Goal: Contribute content: Add original content to the website for others to see

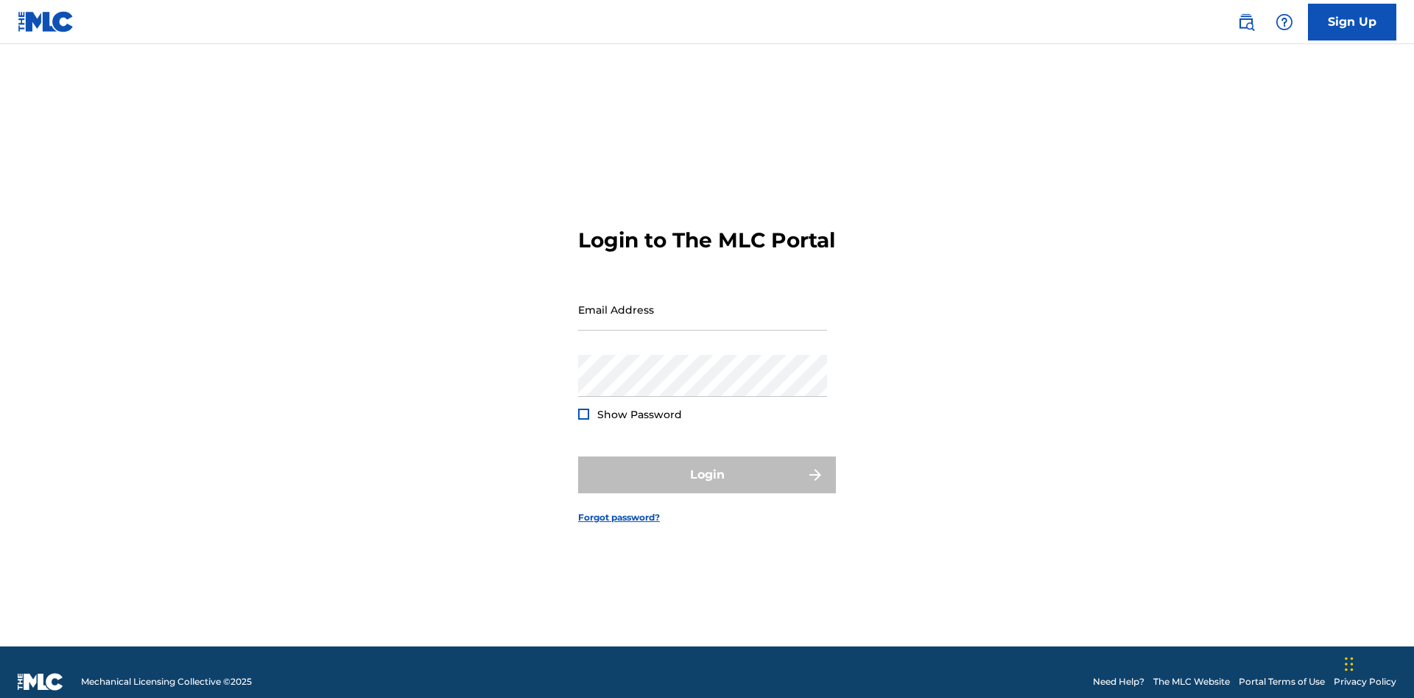
scroll to position [19, 0]
type input "Duke.McTesterson@gmail.com"
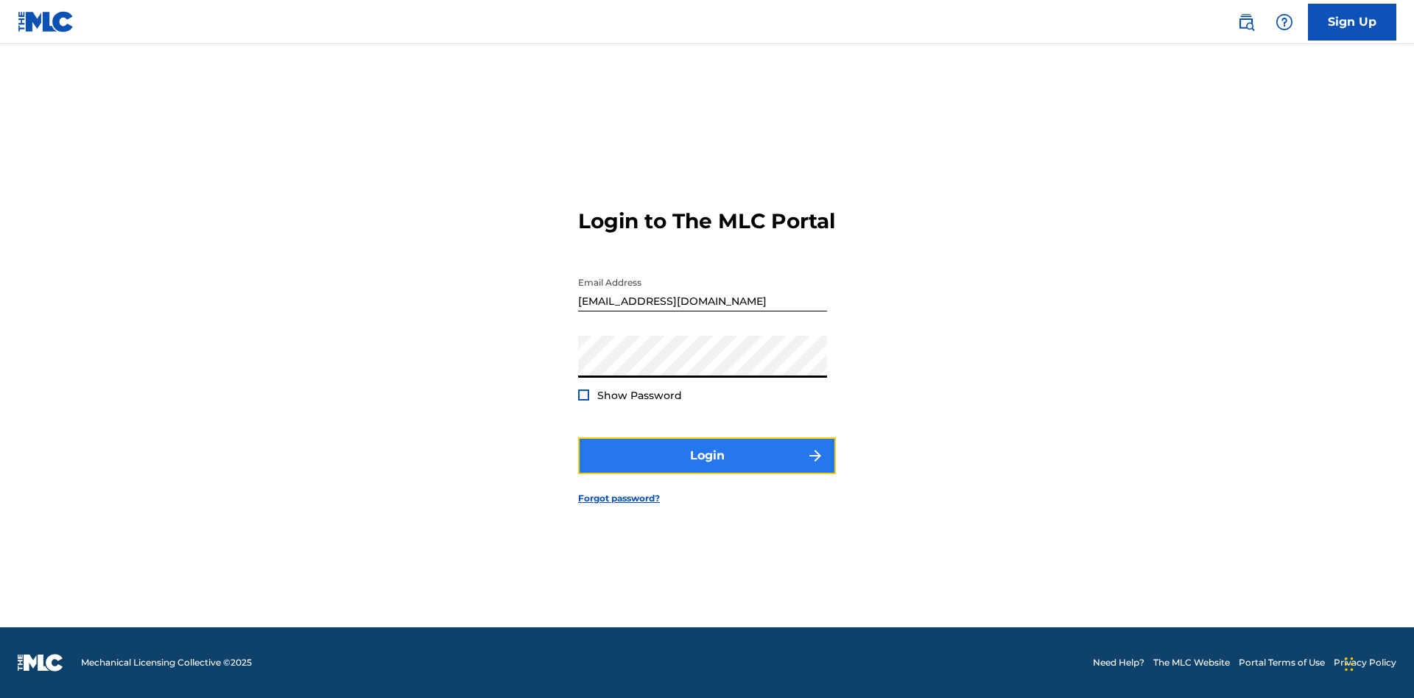
click at [707, 468] on button "Login" at bounding box center [707, 455] width 258 height 37
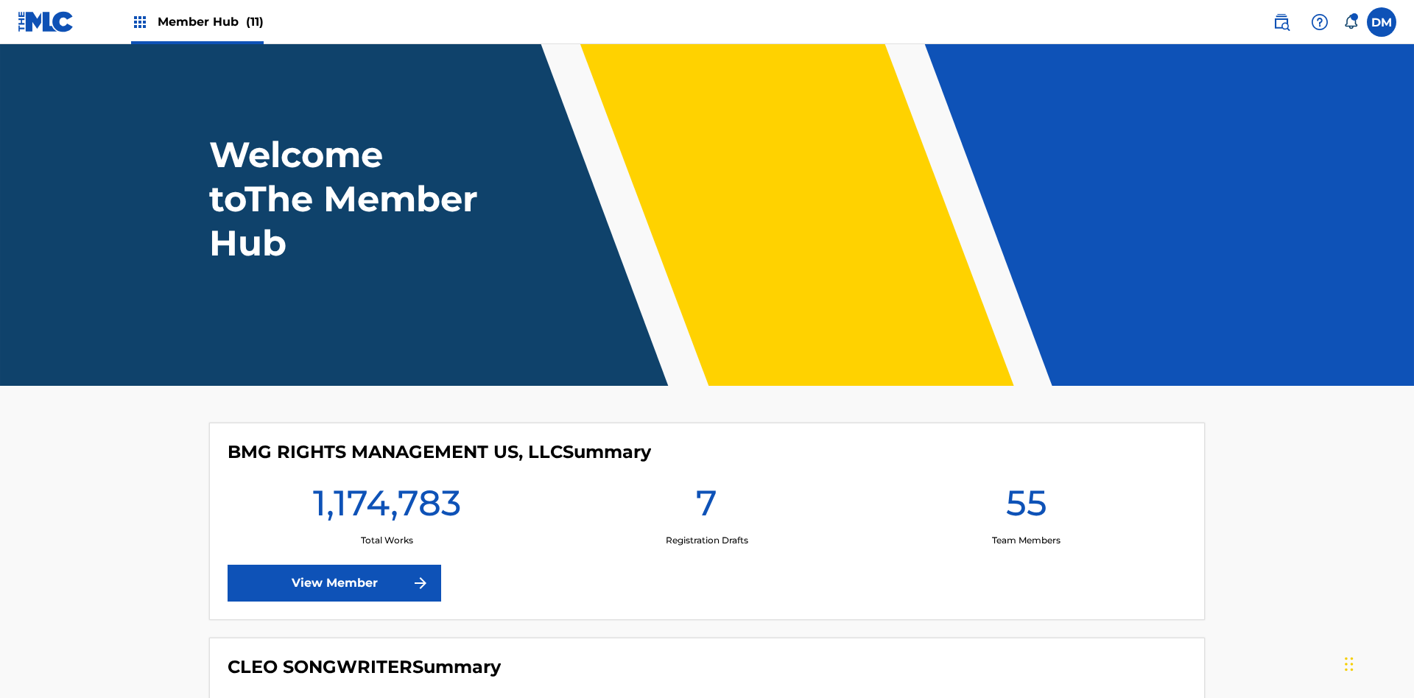
click at [210, 21] on span "Member Hub (11)" at bounding box center [211, 21] width 106 height 17
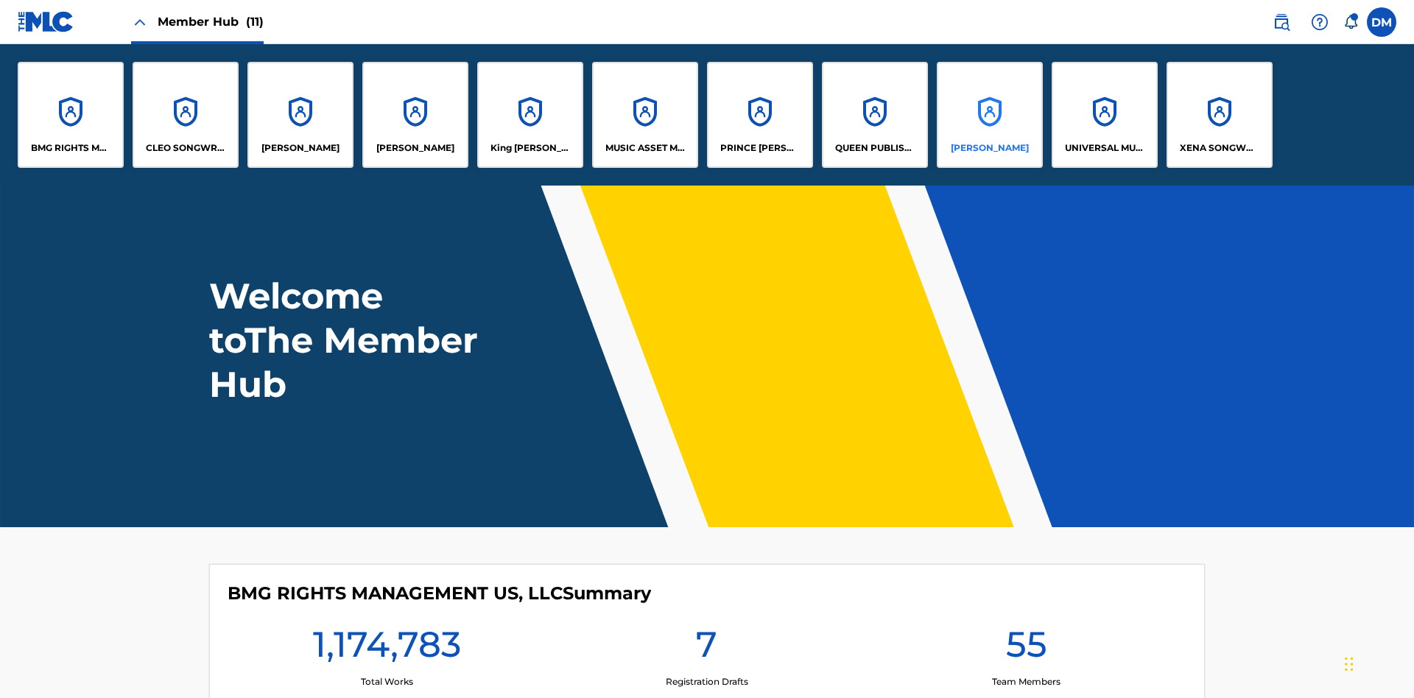
click at [989, 148] on p "RONALD MCTESTERSON" at bounding box center [990, 147] width 78 height 13
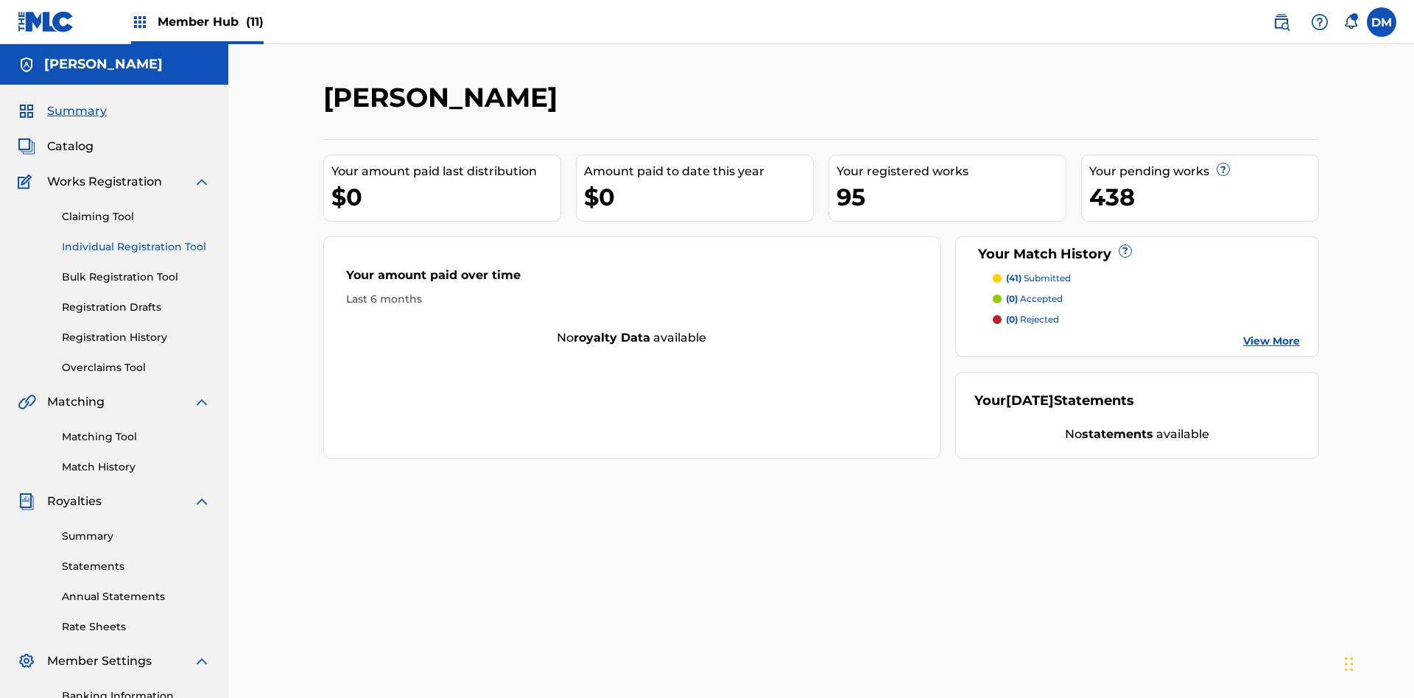
click at [136, 239] on link "Individual Registration Tool" at bounding box center [136, 246] width 149 height 15
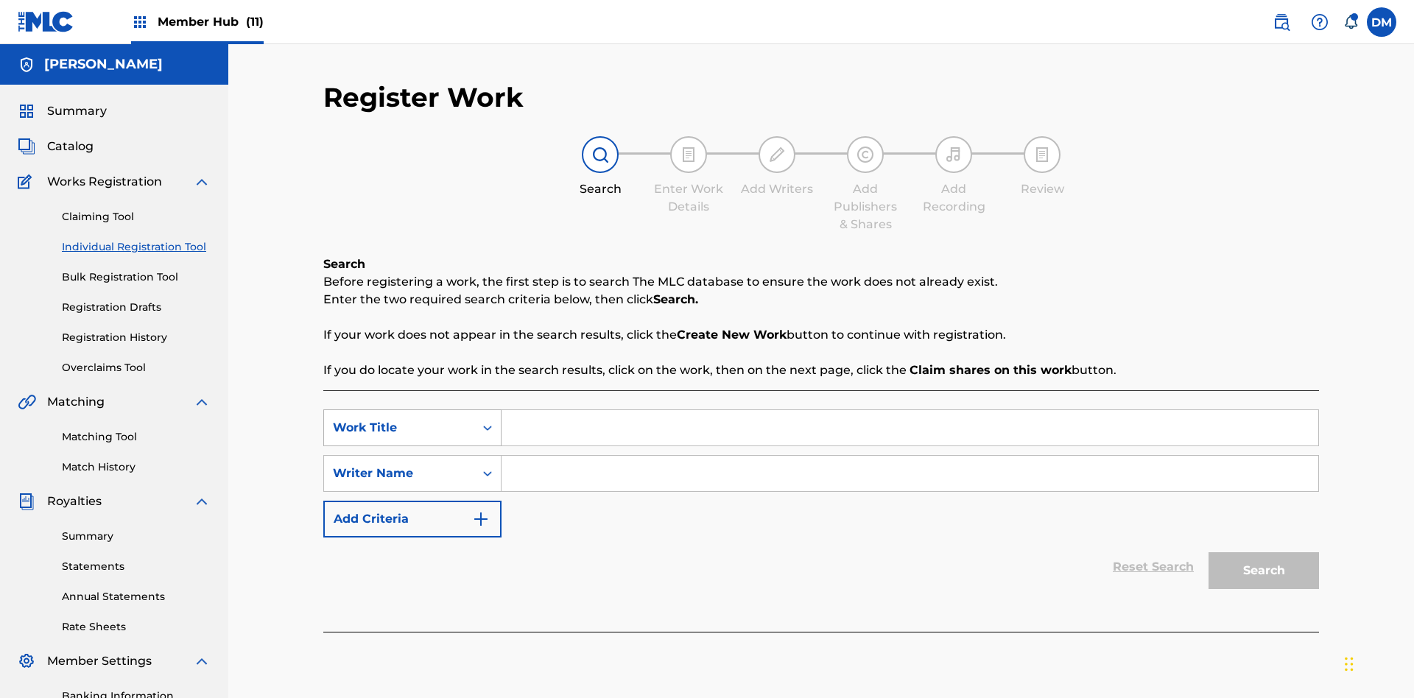
click at [399, 419] on div "Work Title" at bounding box center [399, 428] width 133 height 18
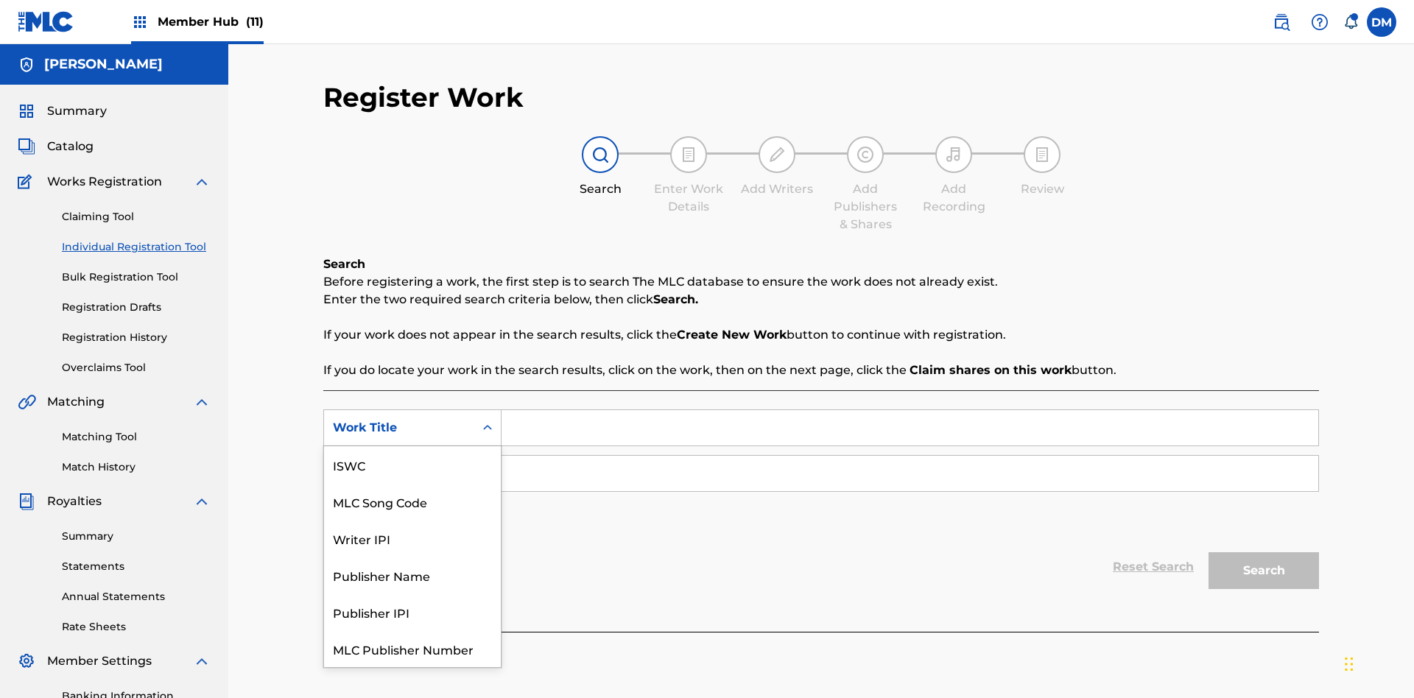
click at [412, 483] on div "MLC Song Code" at bounding box center [412, 501] width 177 height 37
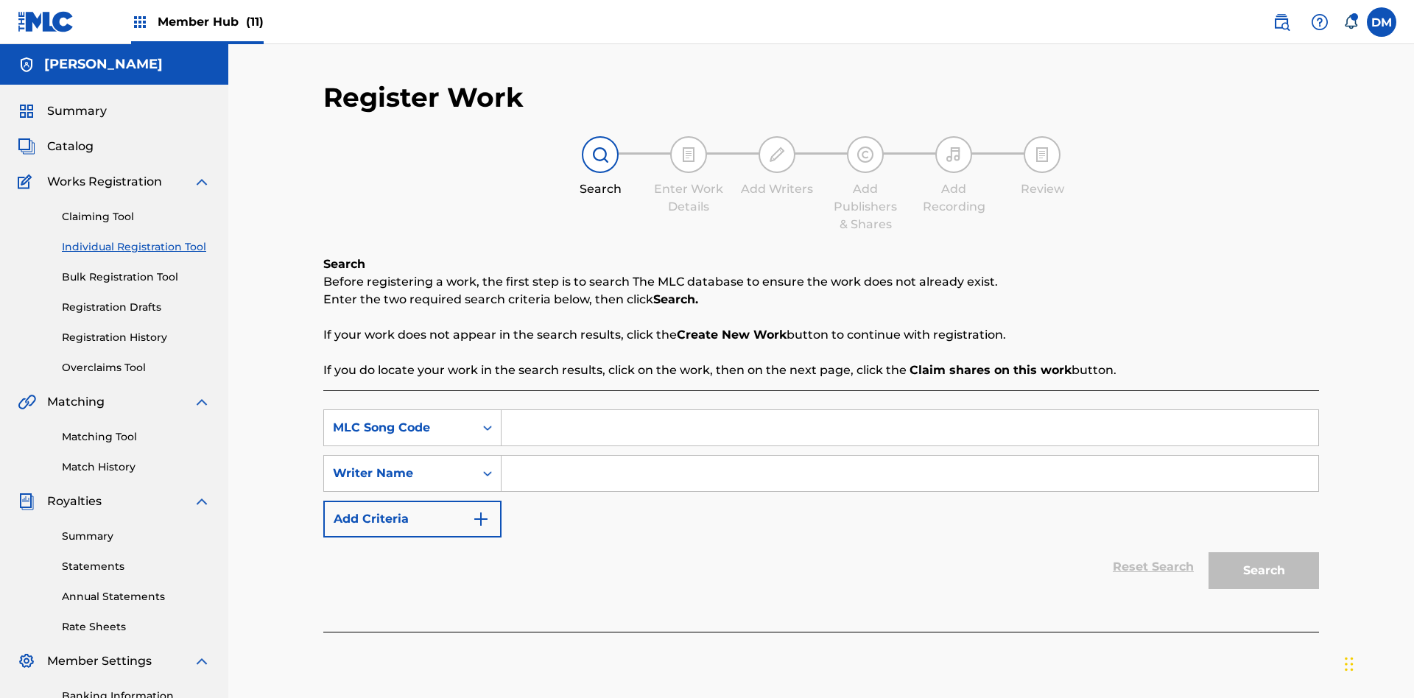
click at [910, 410] on input "Search Form" at bounding box center [910, 427] width 817 height 35
type input "MA9XWG"
click at [910, 456] on input "Search Form" at bounding box center [910, 473] width 817 height 35
type input "ALVIN DEGUZMAN"
click at [1264, 552] on button "Search" at bounding box center [1264, 570] width 110 height 37
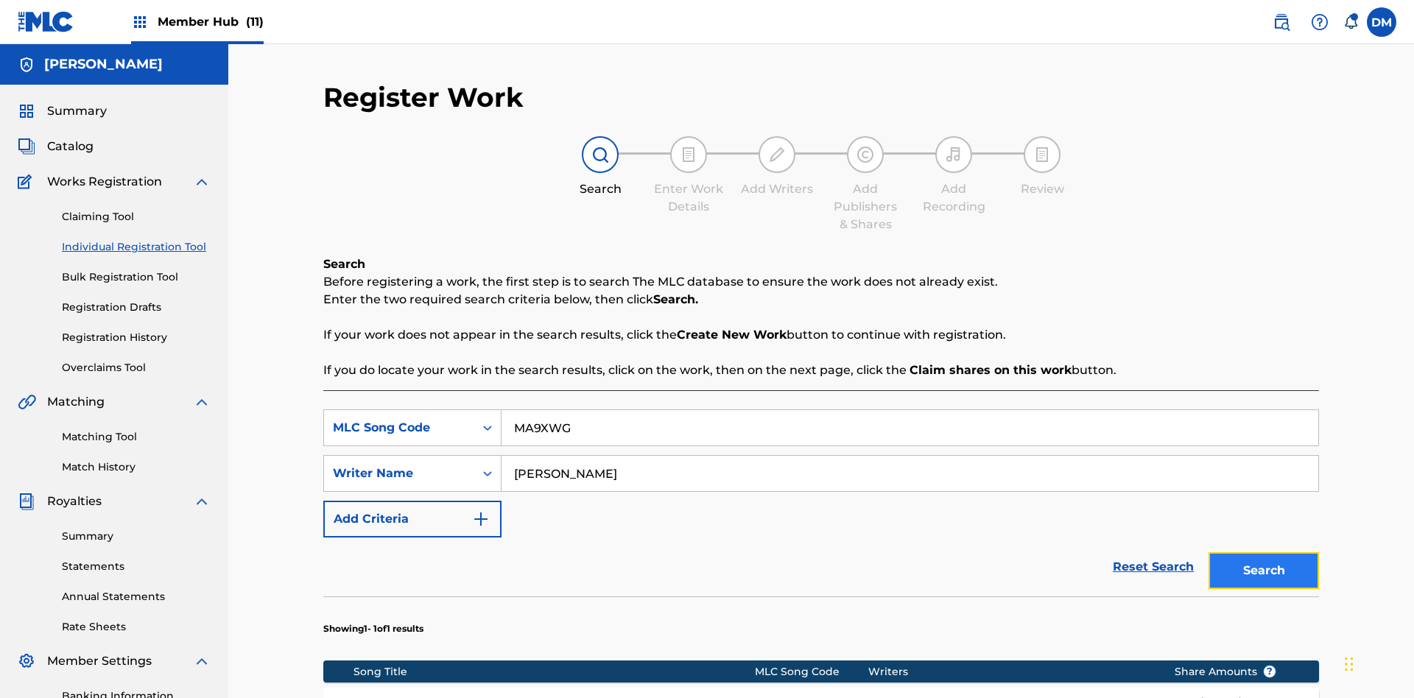
click at [1264, 552] on button "Search" at bounding box center [1264, 570] width 110 height 37
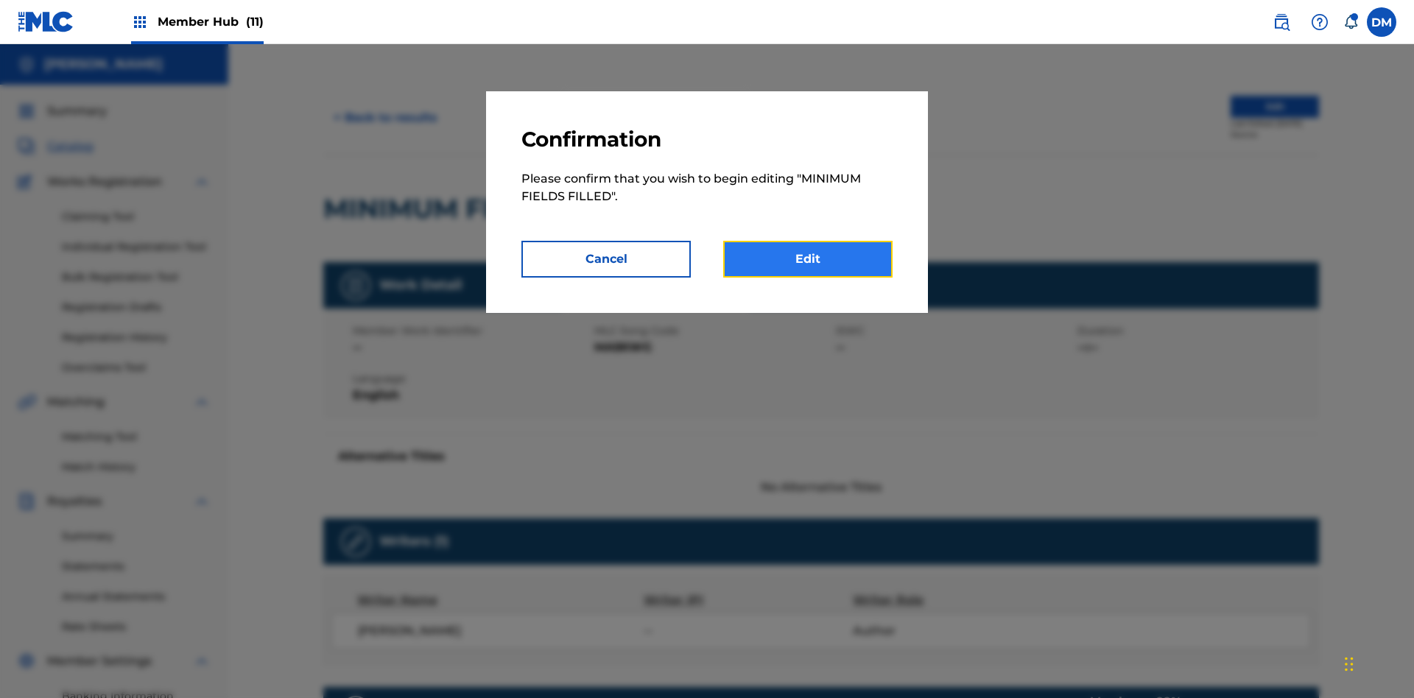
click at [808, 259] on link "Edit" at bounding box center [807, 259] width 169 height 37
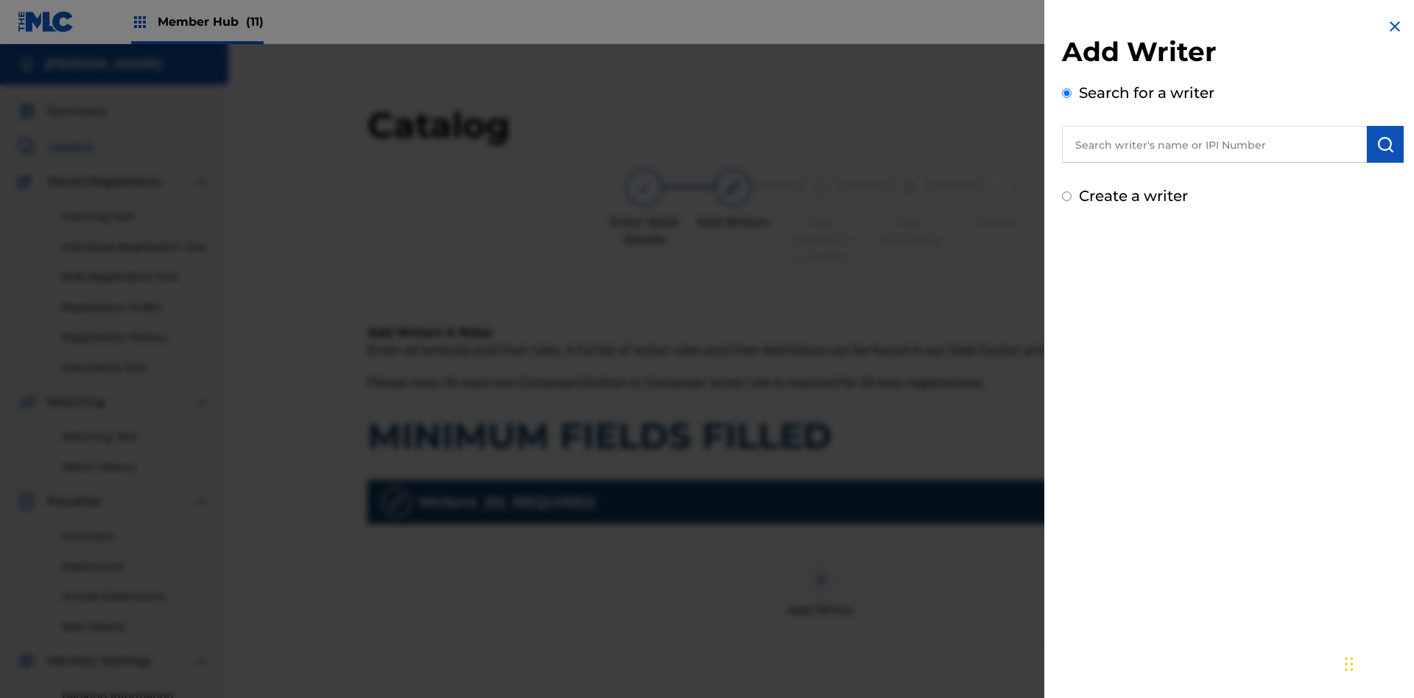
click at [1215, 144] on input "text" at bounding box center [1214, 144] width 305 height 37
type input "Test2025.09.25.04.41.57"
click at [1385, 144] on img "submit" at bounding box center [1386, 145] width 18 height 18
click at [1067, 201] on input "Create a writer" at bounding box center [1067, 196] width 10 height 10
radio input "false"
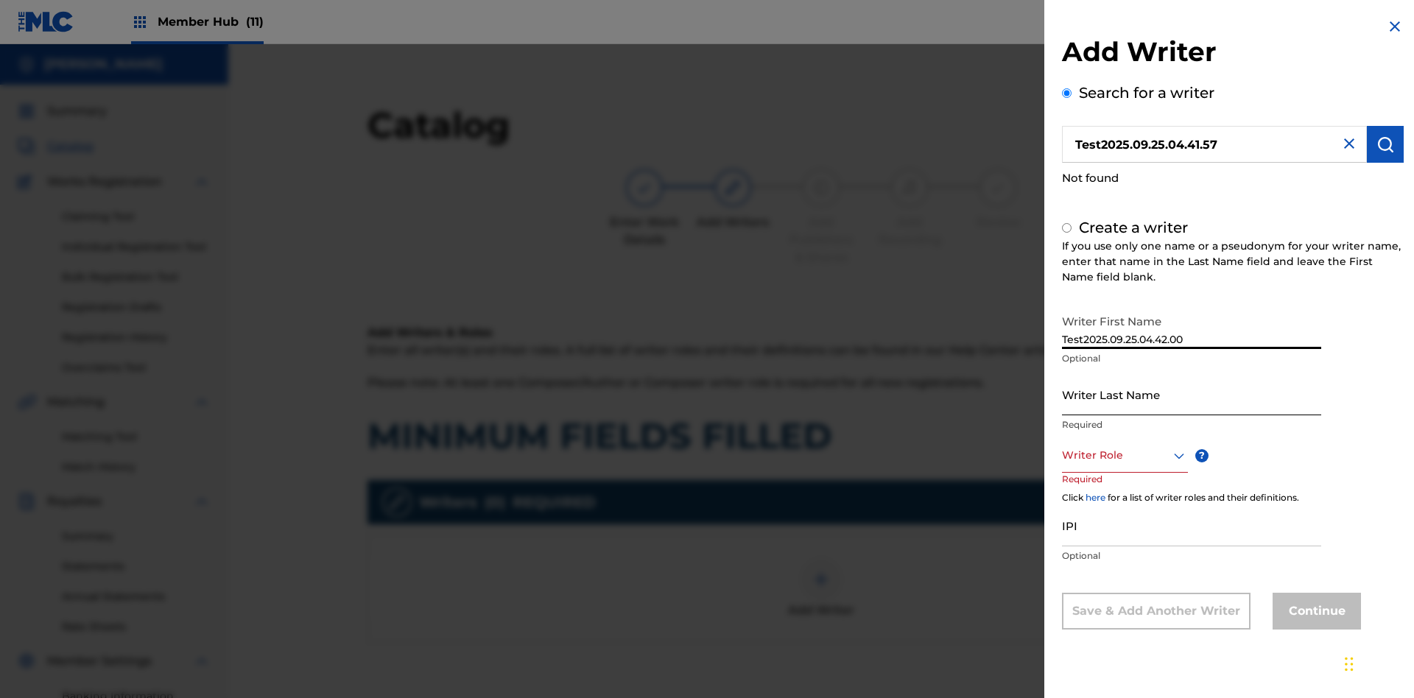
type input "Test2025.09.25.04.42.00"
click at [1192, 394] on input "Writer Last Name" at bounding box center [1191, 394] width 259 height 42
type input "Test2025.09.25.04.42.01"
radio input "false"
radio input "true"
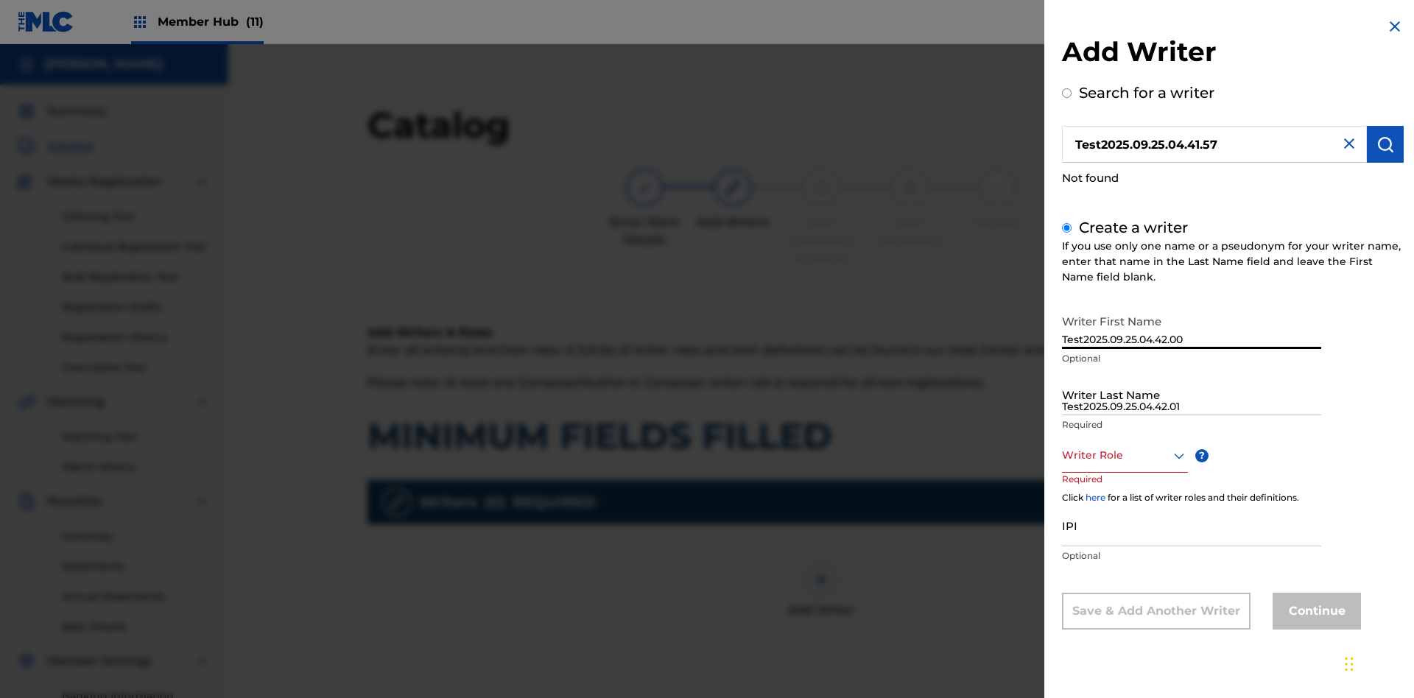
click at [1124, 455] on div at bounding box center [1125, 455] width 126 height 18
click at [1192, 527] on input "IPI" at bounding box center [1191, 526] width 259 height 42
click at [1315, 612] on button "Continue" at bounding box center [1317, 611] width 88 height 37
